Goal: Task Accomplishment & Management: Use online tool/utility

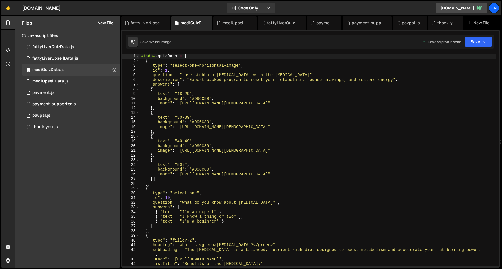
type textarea ""image": "[URL][DOMAIN_NAME][DEMOGRAPHIC_DATA]""
click at [191, 174] on div "window . quizData = [ { "type" : "select-one-horizontal-image" , "id" : 1 , "qu…" at bounding box center [317, 165] width 357 height 222
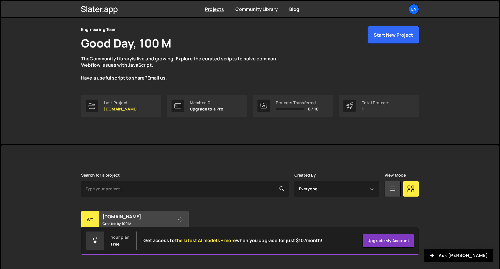
scroll to position [25, 0]
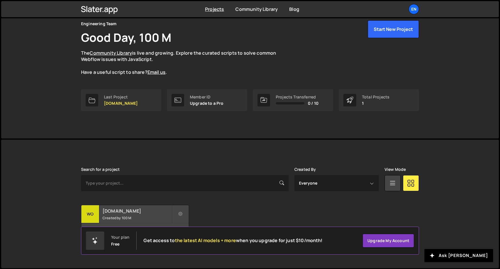
click at [118, 213] on h2 "[DOMAIN_NAME]" at bounding box center [136, 211] width 69 height 6
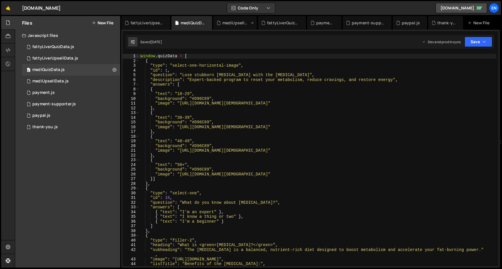
click at [249, 20] on div "mediUpsellData.js" at bounding box center [235, 23] width 27 height 6
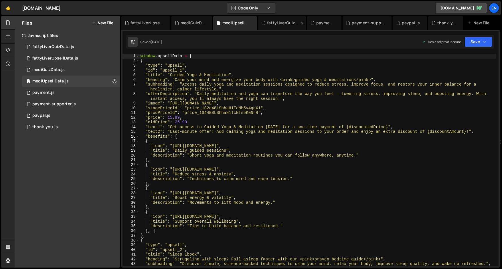
click at [283, 19] on div "fattyLiverQuizData.js" at bounding box center [282, 23] width 48 height 14
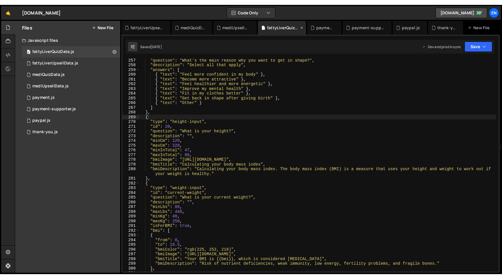
scroll to position [1215, 0]
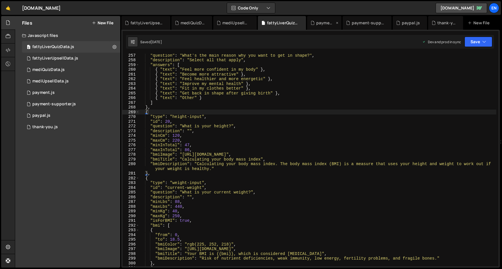
click at [319, 20] on div "payment.js" at bounding box center [324, 23] width 34 height 14
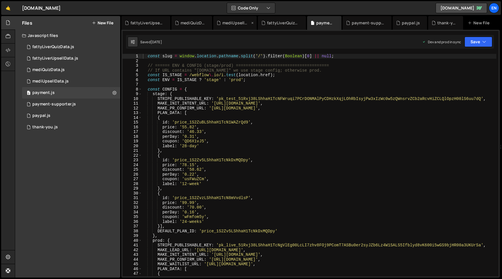
click at [226, 20] on div "mediUpsellData.js" at bounding box center [235, 23] width 27 height 6
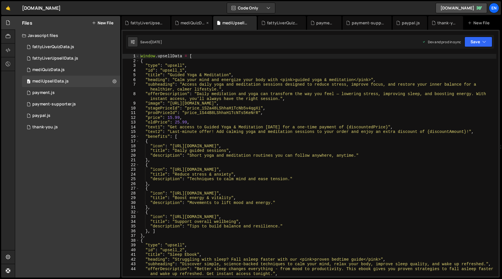
click at [207, 23] on icon at bounding box center [208, 23] width 4 height 6
click at [227, 23] on icon at bounding box center [227, 23] width 4 height 6
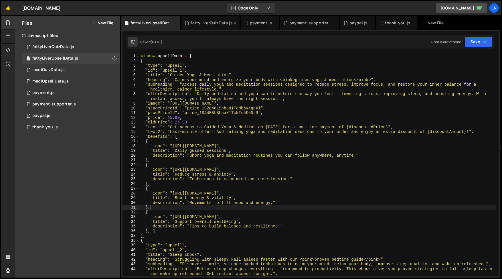
click at [233, 24] on icon at bounding box center [235, 23] width 4 height 6
click at [214, 24] on icon at bounding box center [216, 23] width 4 height 6
click at [236, 24] on icon at bounding box center [236, 23] width 4 height 6
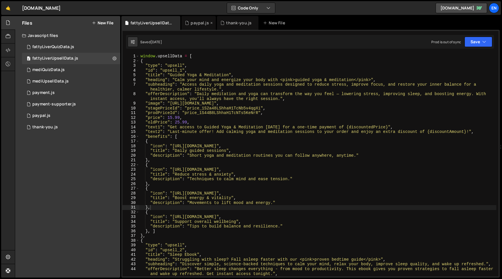
click at [210, 23] on icon at bounding box center [212, 23] width 4 height 6
click at [218, 24] on icon at bounding box center [219, 23] width 4 height 6
type textarea ""subheading": "Access daily yoga and meditation sessions designed to reduce str…"
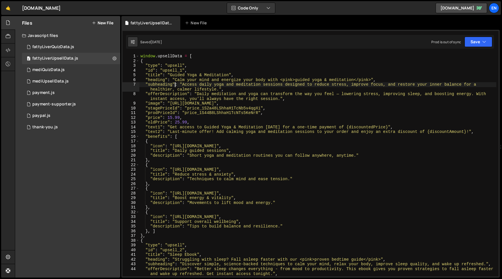
click at [175, 83] on div "window . upsellData = [ { "type" : "upsell" , "id" : "upsell_1" , "title" : "Gu…" at bounding box center [317, 170] width 357 height 232
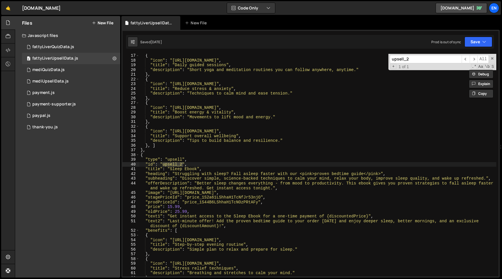
scroll to position [95, 0]
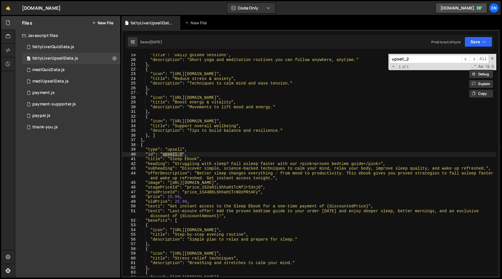
type input "upsell_2"
click at [188, 161] on div ""title" : "Daily guided sessions" , "description" : "Short yoga and meditation …" at bounding box center [317, 169] width 357 height 232
type textarea ""title": "Sleep Ebook","
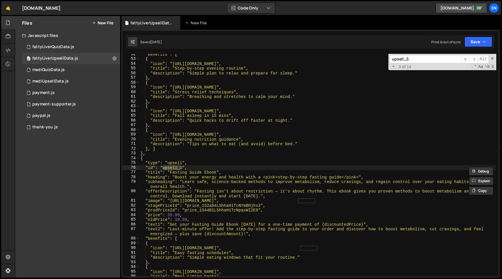
scroll to position [630, 0]
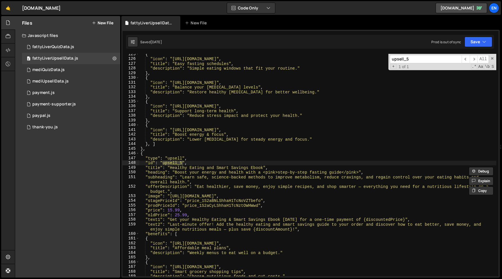
type input "upsell_5"
click at [178, 178] on div "{ "icon" : "[URL][DOMAIN_NAME]" , "title" : "Easy fasting schedules" , "descrip…" at bounding box center [317, 168] width 357 height 232
drag, startPoint x: 171, startPoint y: 168, endPoint x: 264, endPoint y: 168, distance: 93.0
click at [264, 168] on div "{ "icon" : "[URL][DOMAIN_NAME]" , "title" : "Easy fasting schedules" , "descrip…" at bounding box center [317, 168] width 357 height 232
click at [277, 159] on div "{ "icon" : "[URL][DOMAIN_NAME]" , "title" : "Easy fasting schedules" , "descrip…" at bounding box center [317, 168] width 357 height 232
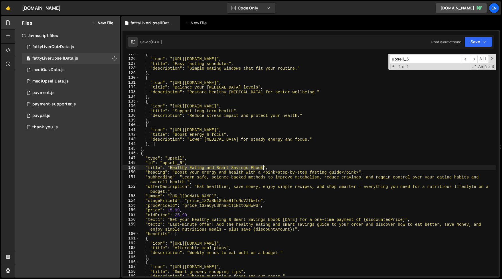
drag, startPoint x: 170, startPoint y: 168, endPoint x: 264, endPoint y: 167, distance: 93.3
click at [264, 167] on div "{ "icon" : "[URL][DOMAIN_NAME]" , "title" : "Easy fasting schedules" , "descrip…" at bounding box center [317, 168] width 357 height 232
type textarea ""title": "Healthy Eating and Smart Savings Ebook","
